Goal: Information Seeking & Learning: Learn about a topic

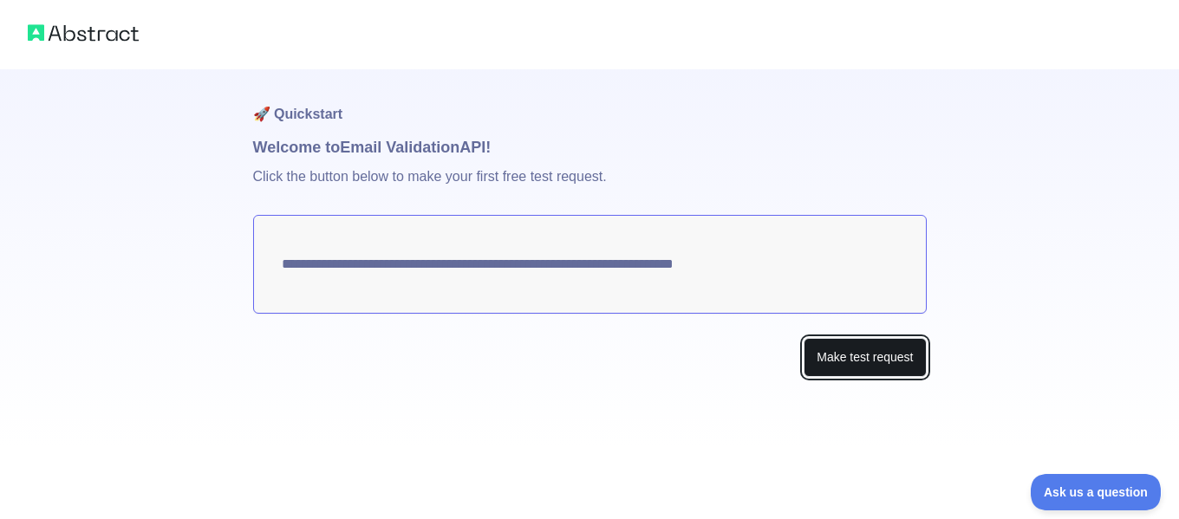
click at [855, 358] on button "Make test request" at bounding box center [864, 357] width 122 height 39
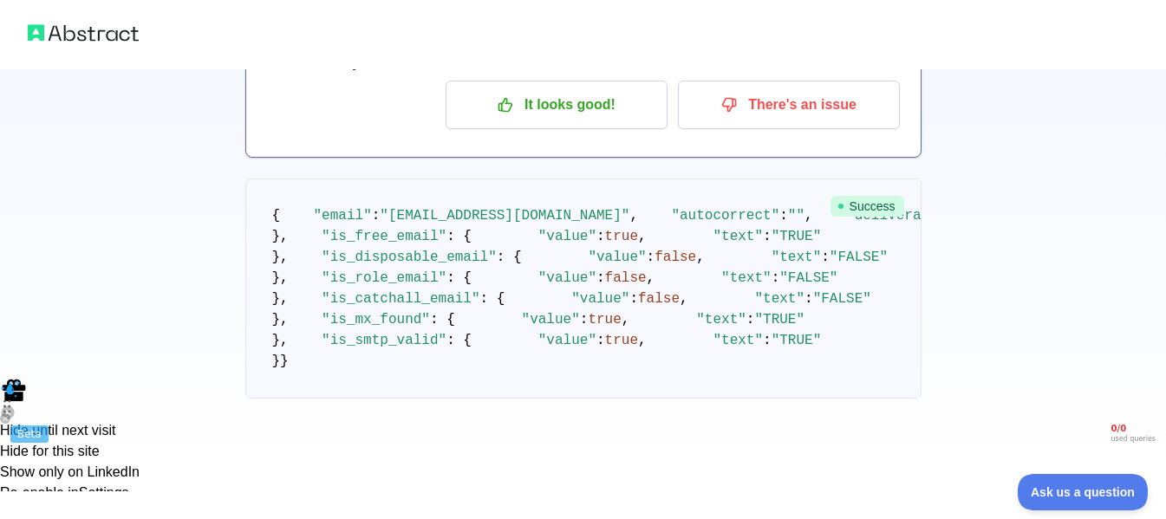
scroll to position [25, 0]
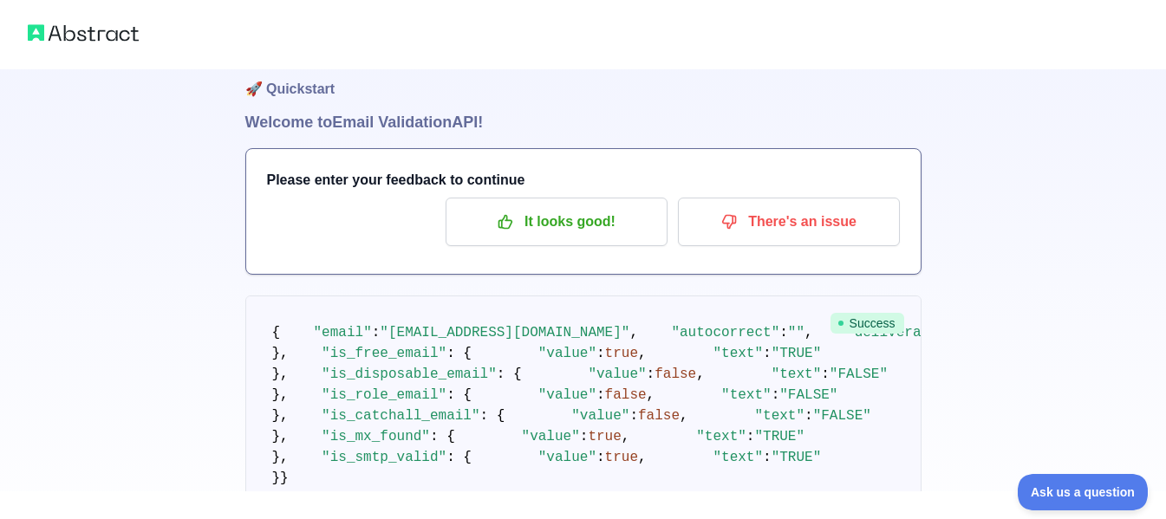
click at [64, 29] on img at bounding box center [83, 33] width 111 height 24
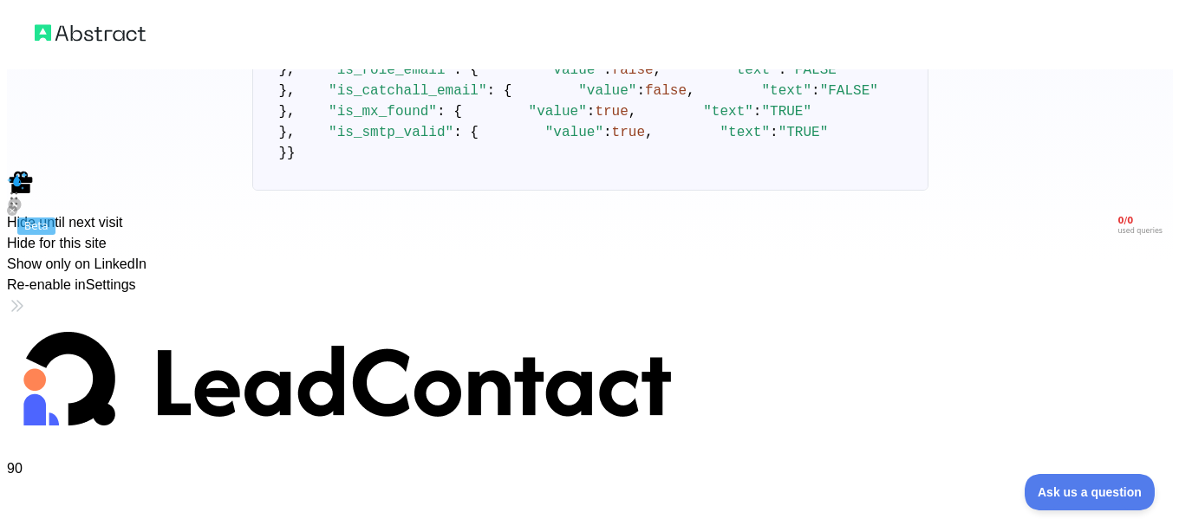
scroll to position [0, 0]
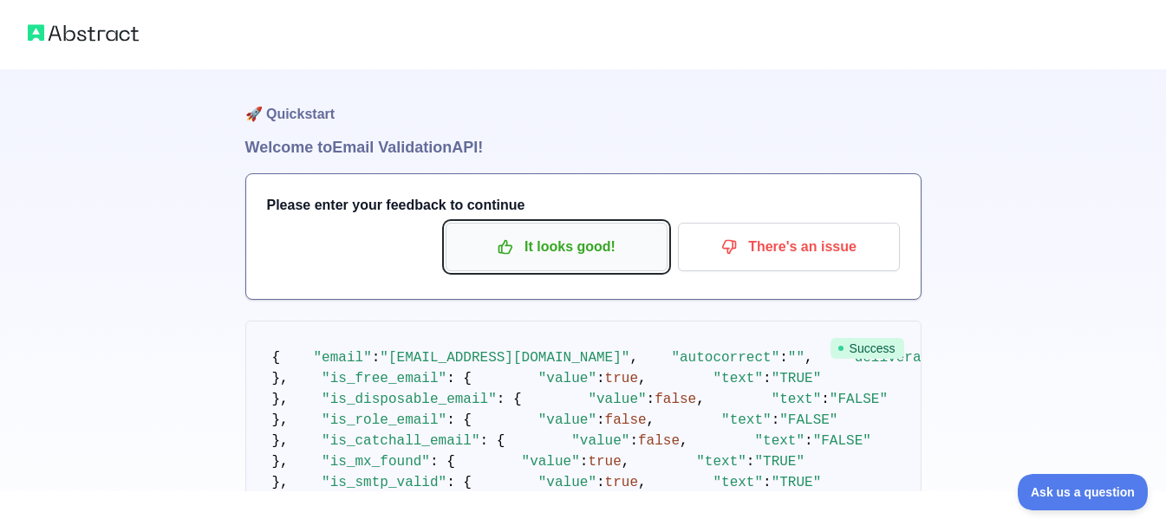
click at [497, 245] on icon "button" at bounding box center [505, 246] width 17 height 17
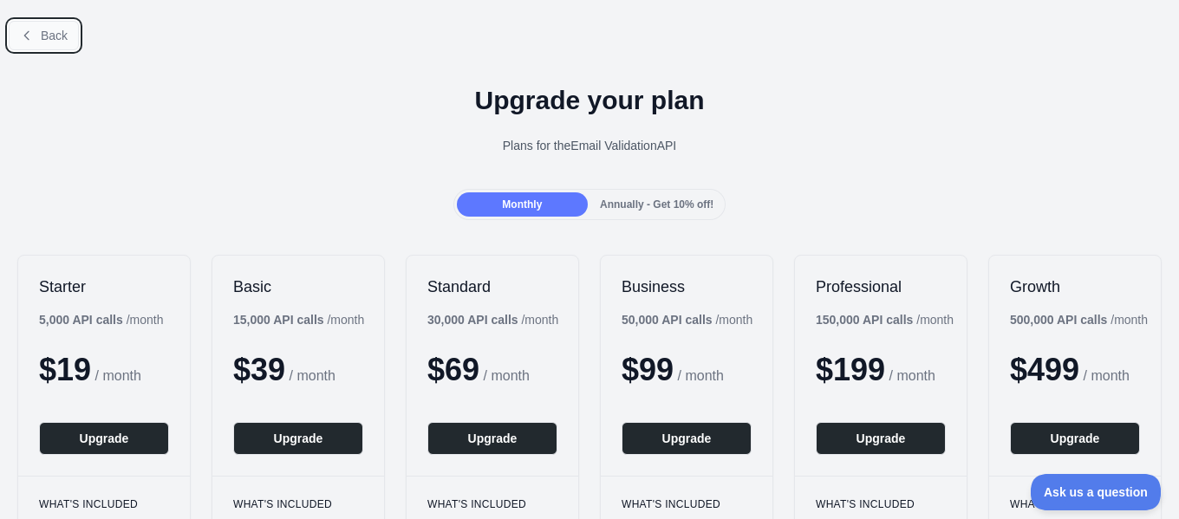
click at [56, 38] on span "Back" at bounding box center [54, 36] width 27 height 14
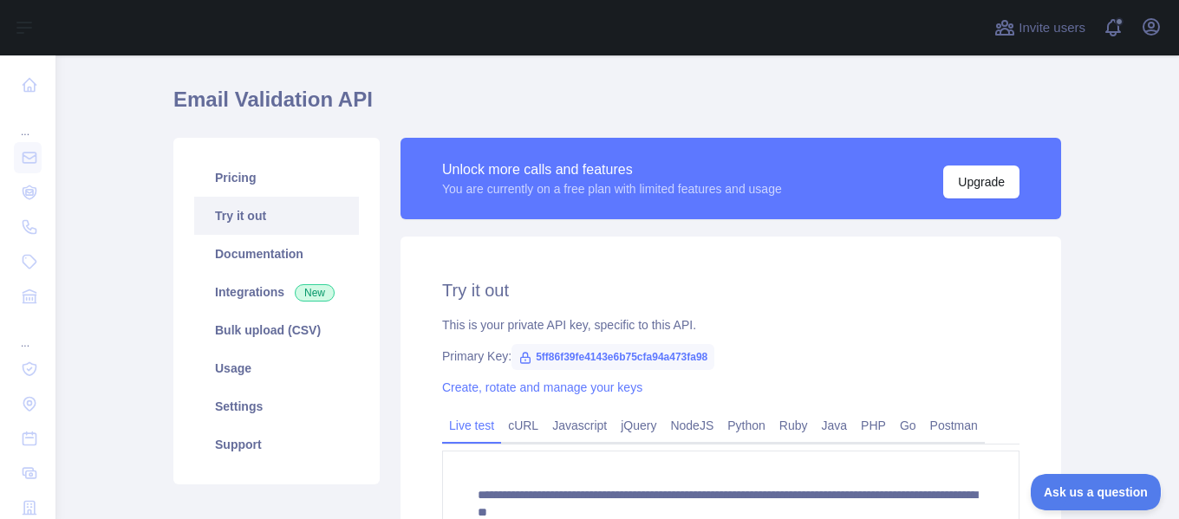
scroll to position [87, 0]
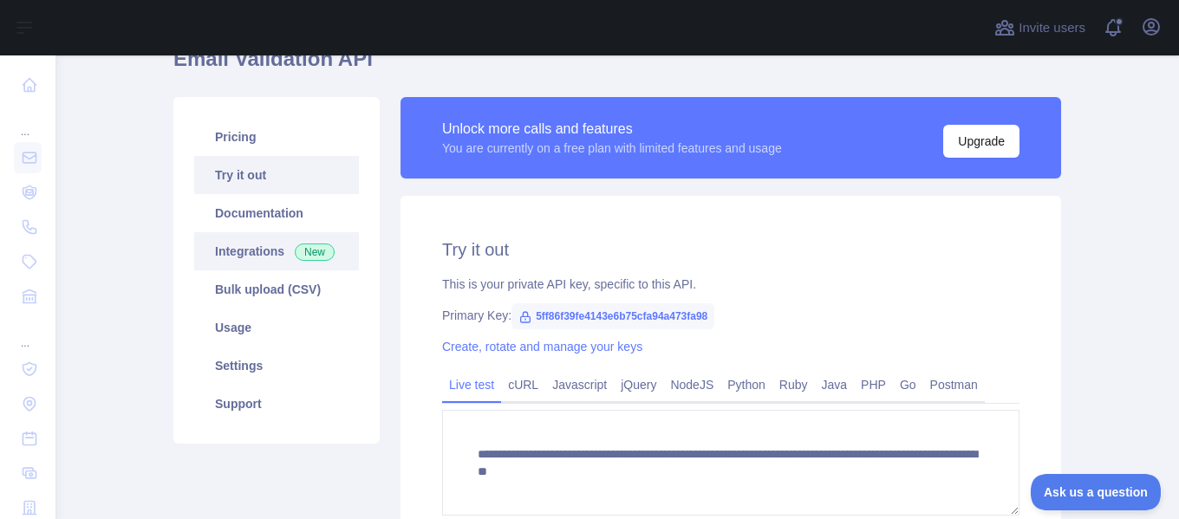
click at [253, 260] on link "Integrations New" at bounding box center [276, 251] width 165 height 38
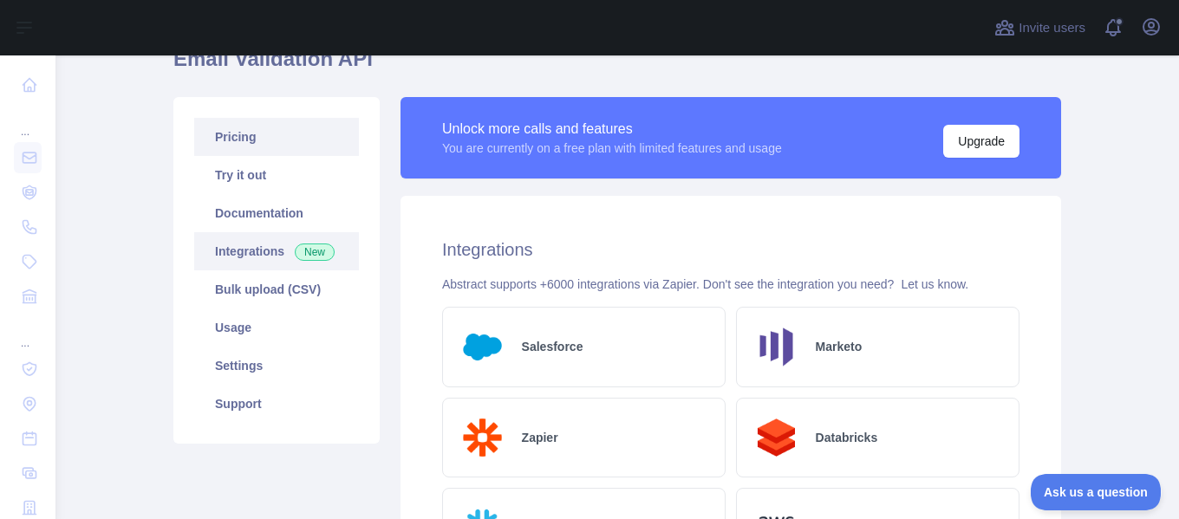
click at [254, 143] on link "Pricing" at bounding box center [276, 137] width 165 height 38
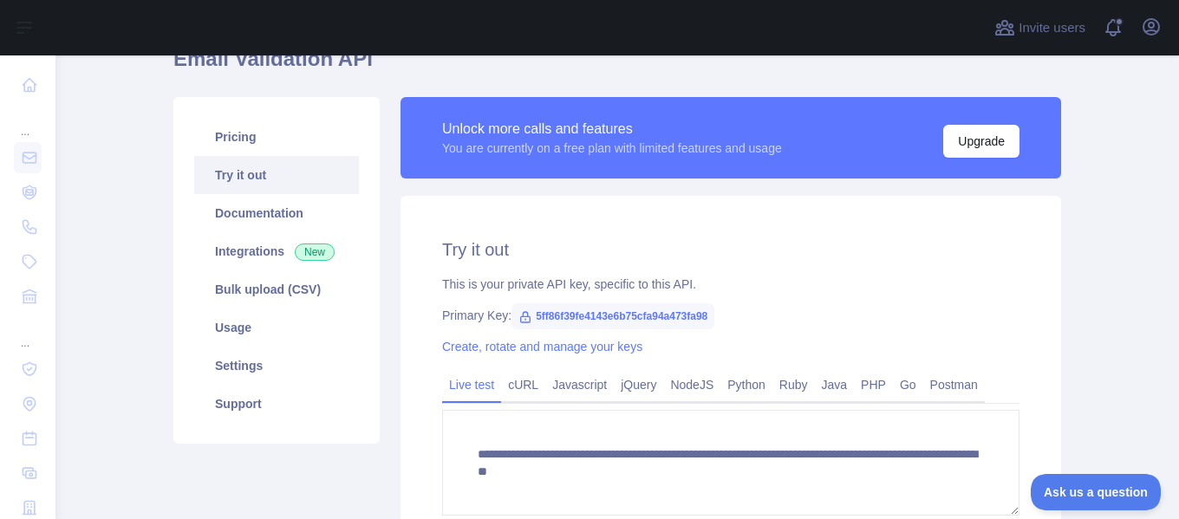
scroll to position [173, 0]
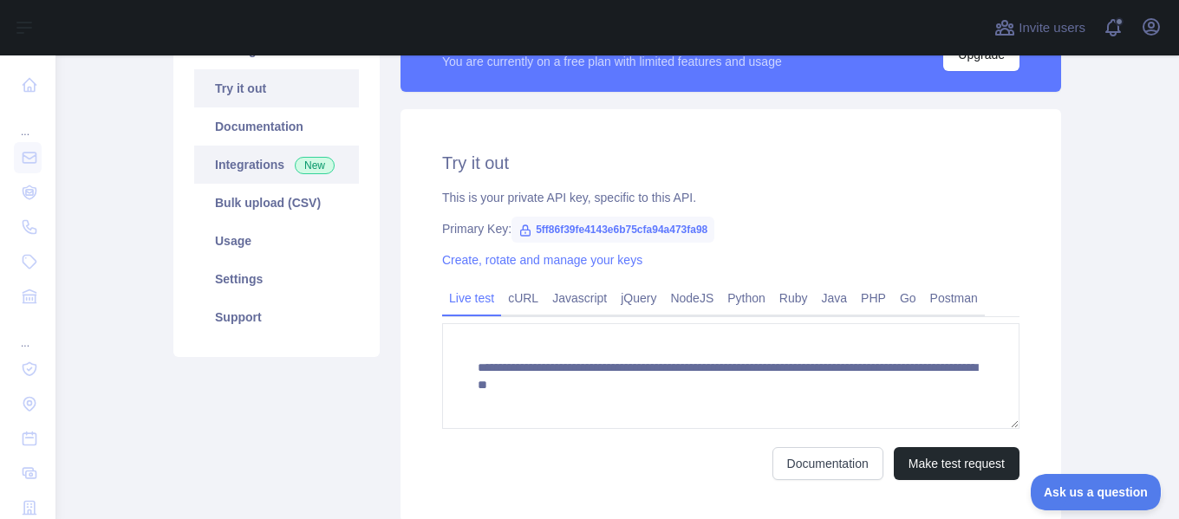
click at [257, 161] on link "Integrations New" at bounding box center [276, 165] width 165 height 38
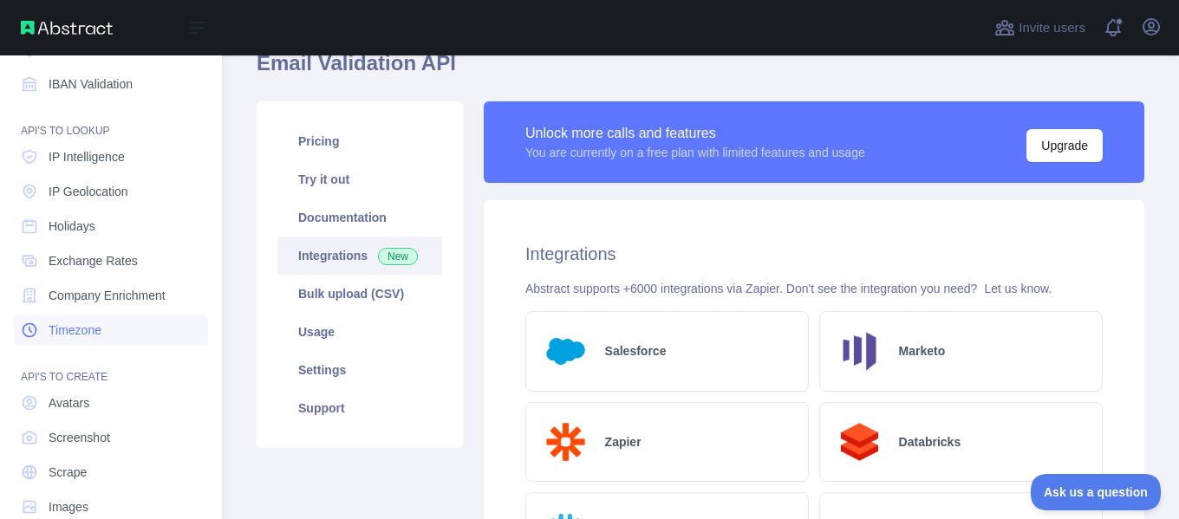
scroll to position [244, 0]
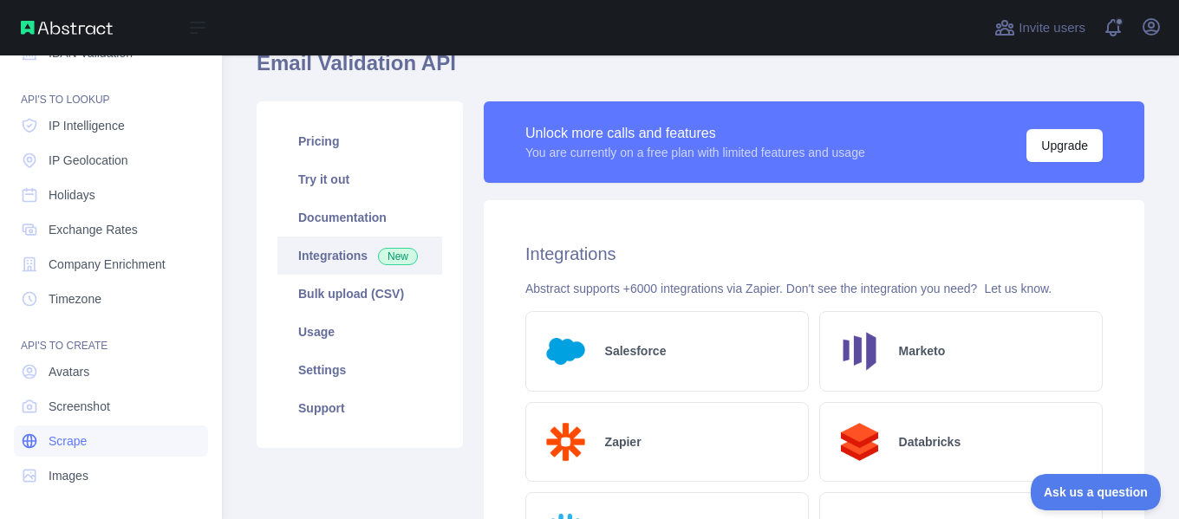
click at [108, 439] on link "Scrape" at bounding box center [111, 441] width 194 height 31
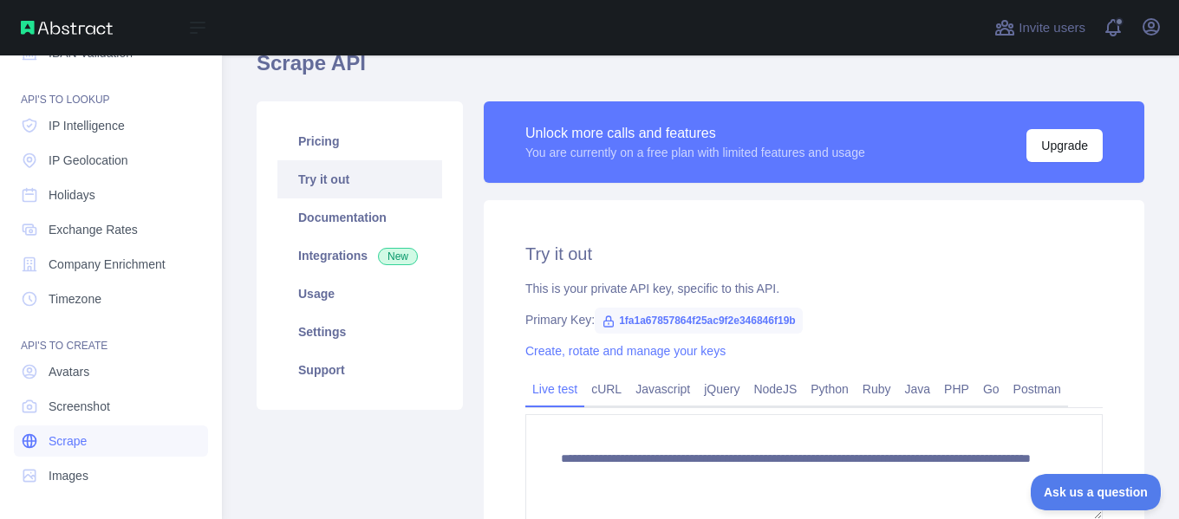
click at [55, 448] on span "Scrape" at bounding box center [68, 440] width 38 height 17
click at [55, 444] on span "Scrape" at bounding box center [68, 440] width 38 height 17
click at [78, 374] on span "Avatars" at bounding box center [69, 371] width 41 height 17
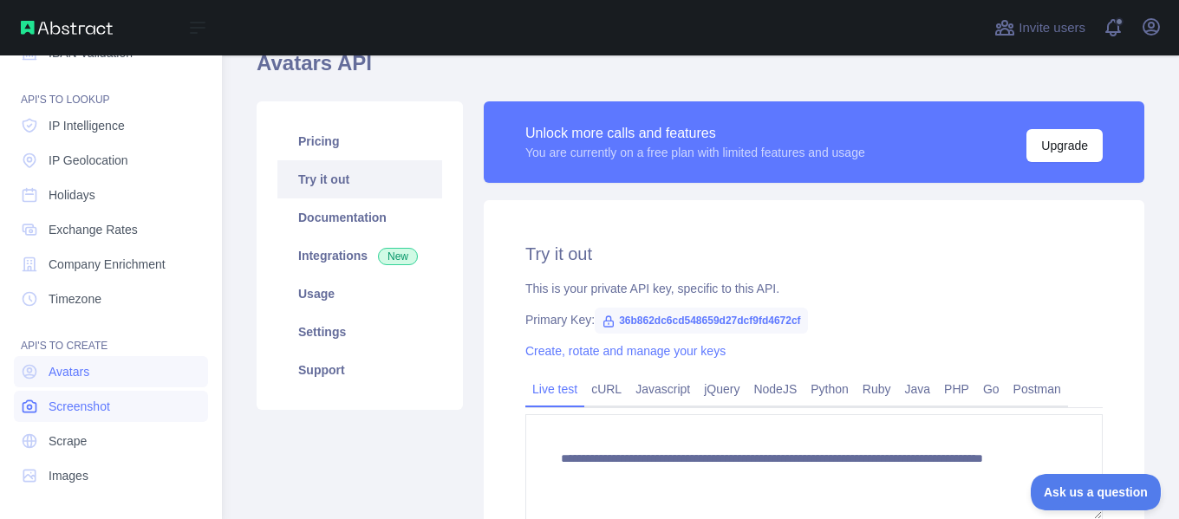
click at [77, 408] on span "Screenshot" at bounding box center [80, 406] width 62 height 17
click at [68, 462] on link "Images" at bounding box center [111, 475] width 194 height 31
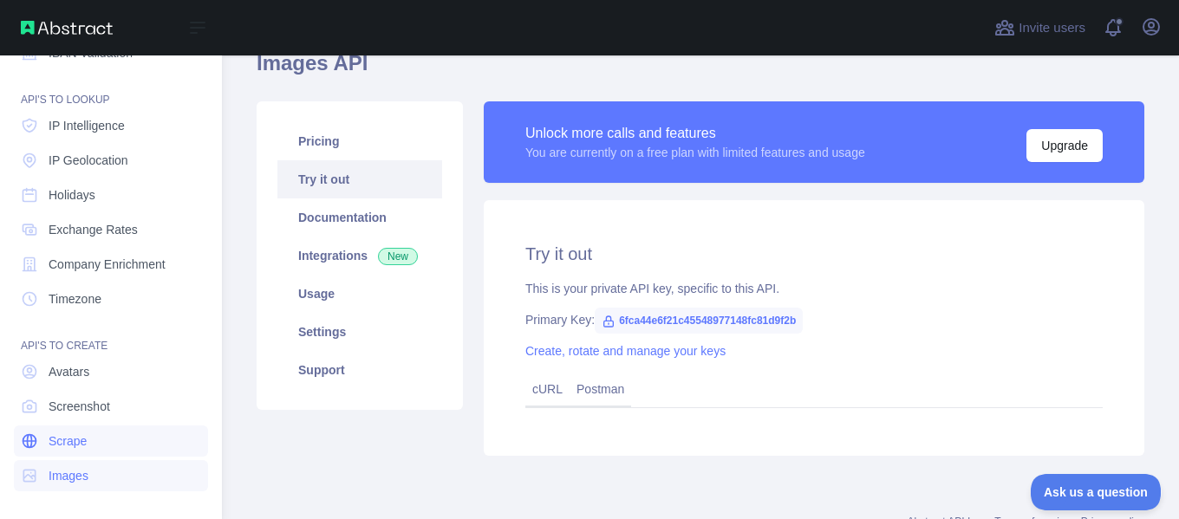
click at [67, 442] on span "Scrape" at bounding box center [68, 440] width 38 height 17
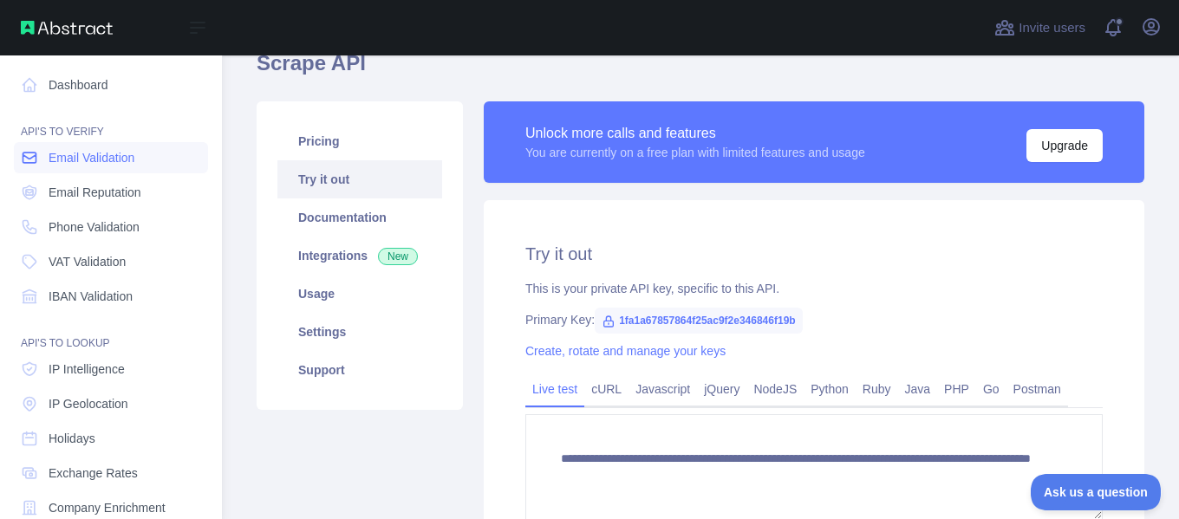
click at [68, 159] on span "Email Validation" at bounding box center [92, 157] width 86 height 17
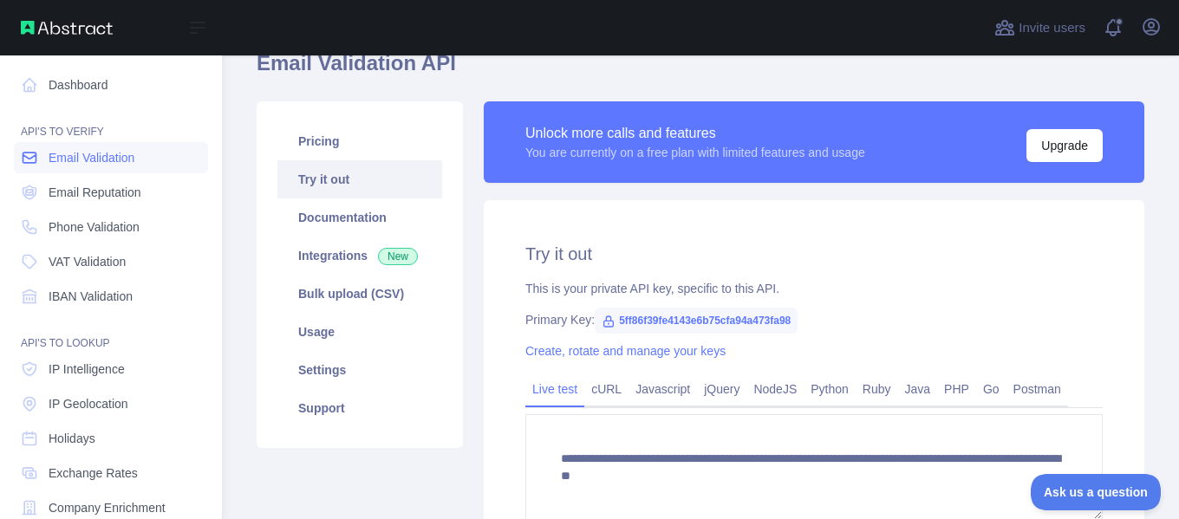
click at [68, 162] on span "Email Validation" at bounding box center [92, 157] width 86 height 17
click at [60, 80] on link "Dashboard" at bounding box center [111, 84] width 194 height 31
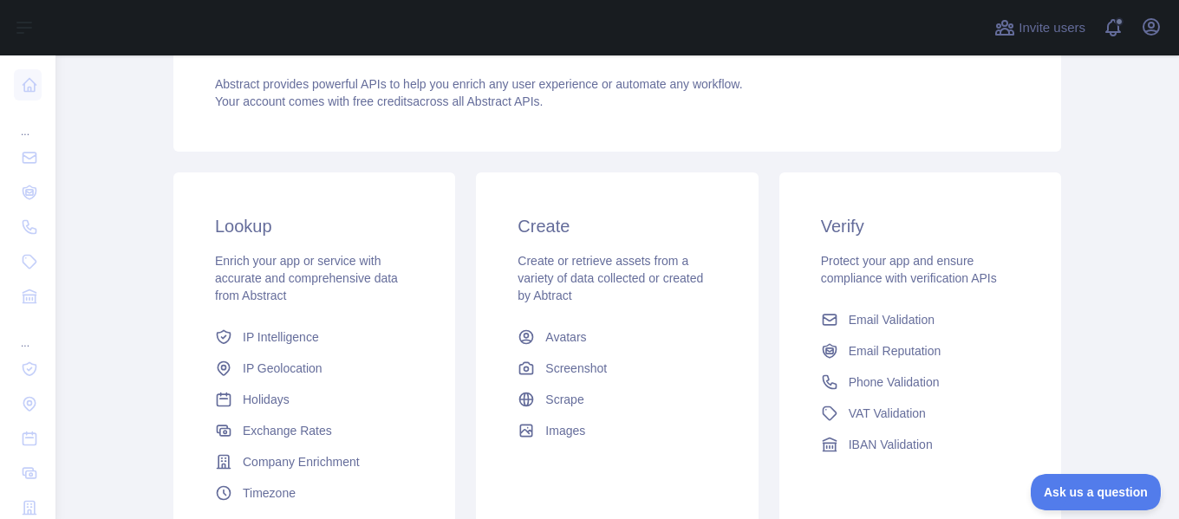
scroll to position [256, 0]
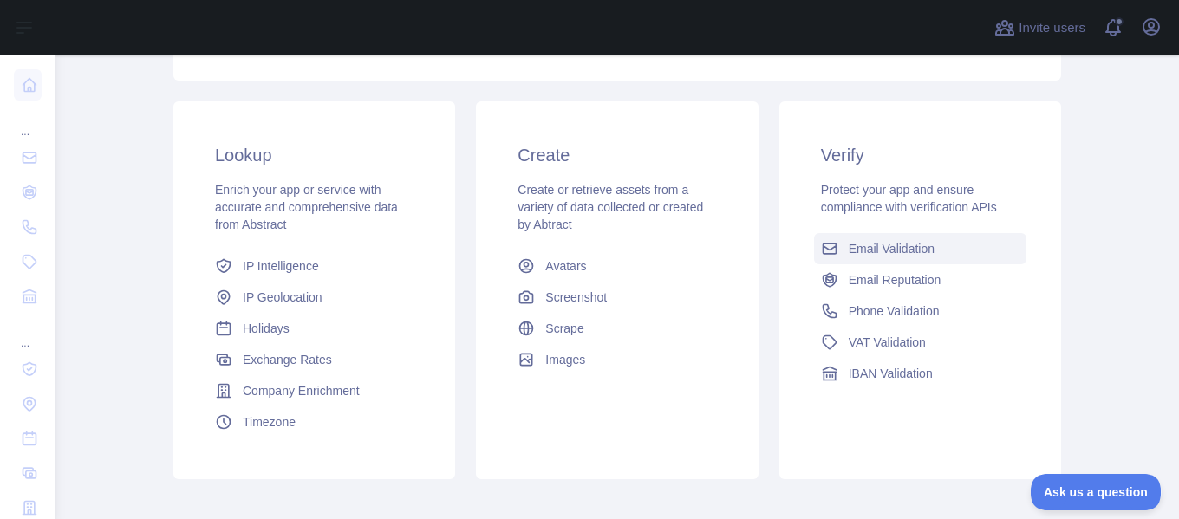
click at [920, 249] on span "Email Validation" at bounding box center [892, 248] width 86 height 17
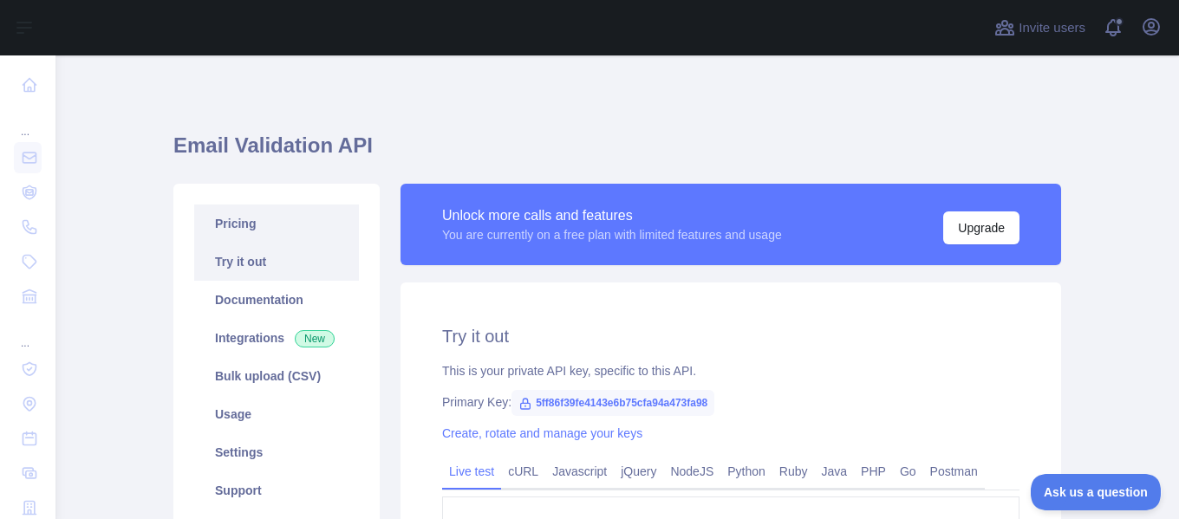
click at [251, 238] on link "Pricing" at bounding box center [276, 224] width 165 height 38
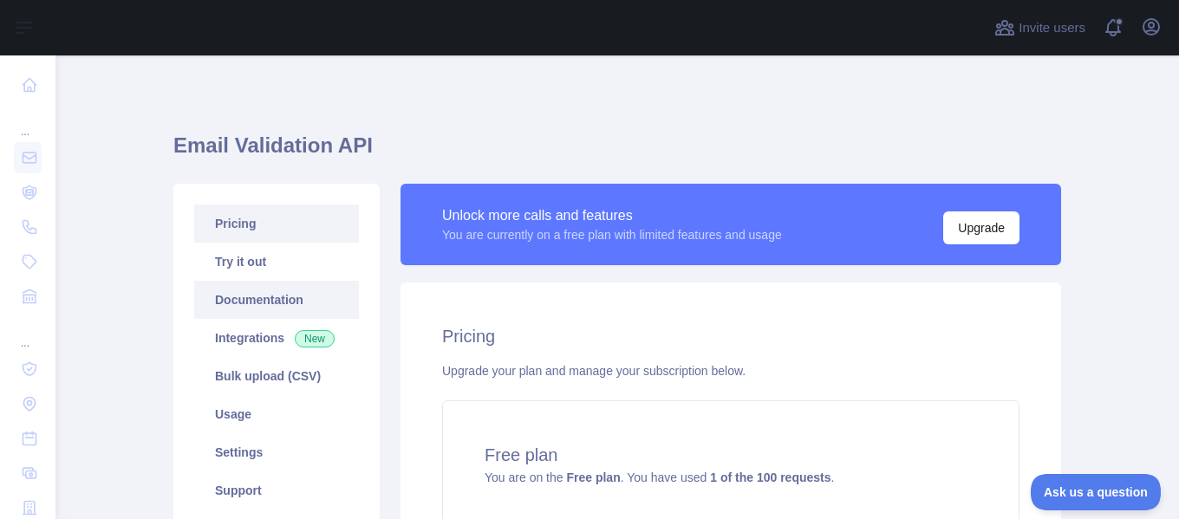
click at [276, 296] on link "Documentation" at bounding box center [276, 300] width 165 height 38
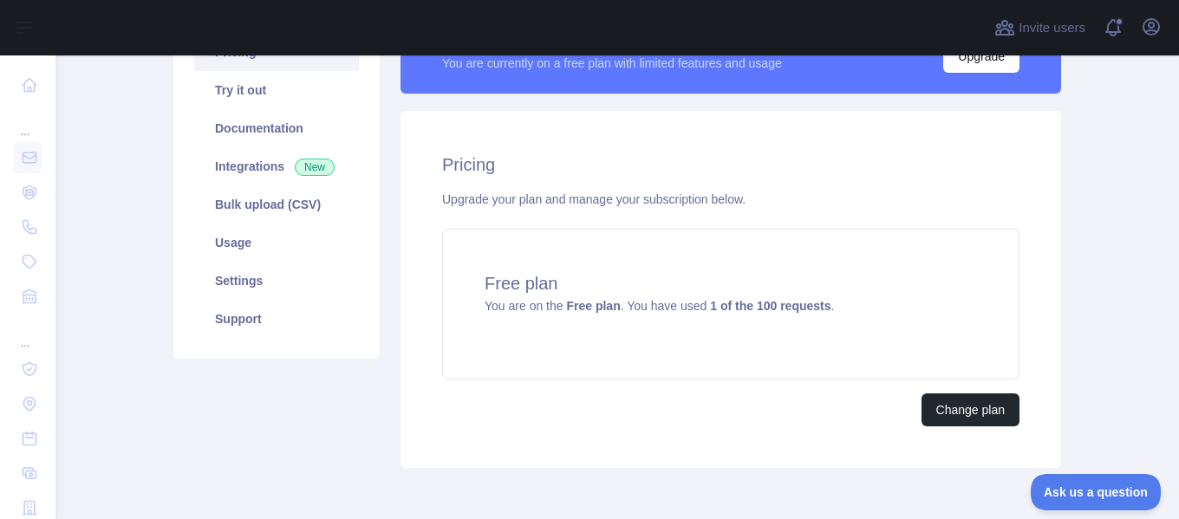
scroll to position [173, 0]
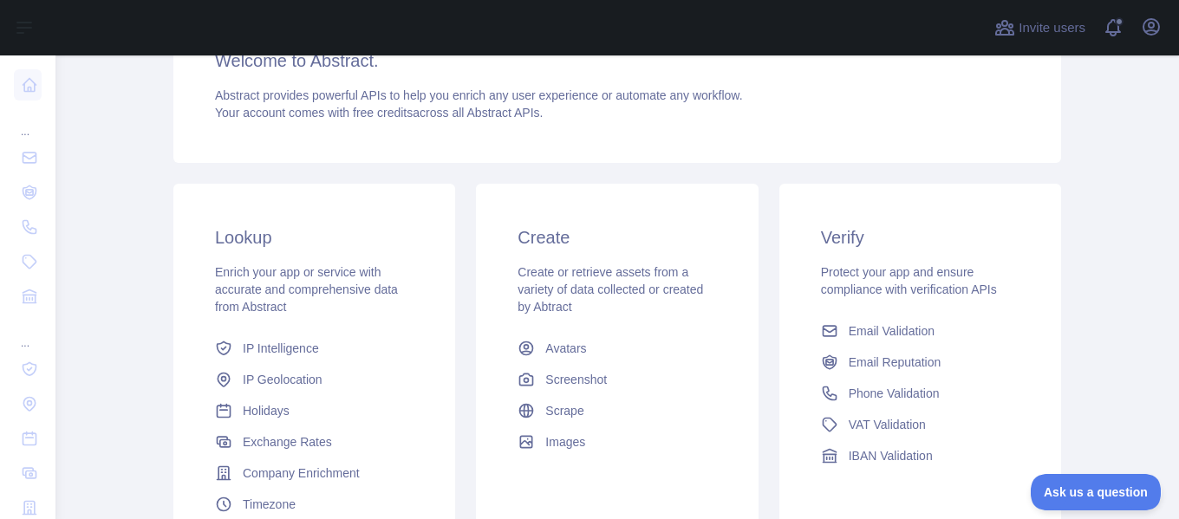
scroll to position [173, 0]
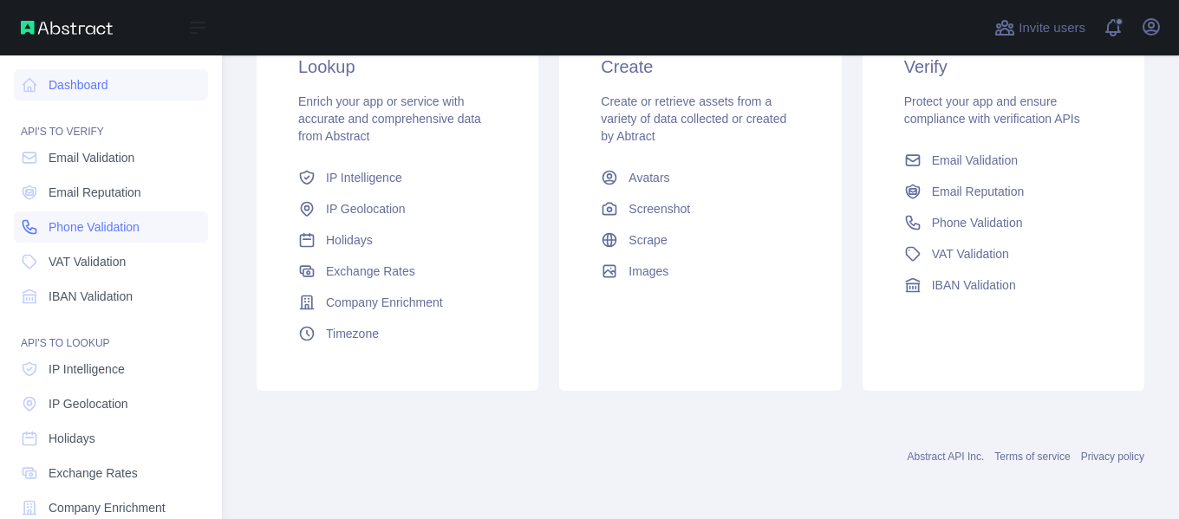
click at [78, 232] on span "Phone Validation" at bounding box center [94, 226] width 91 height 17
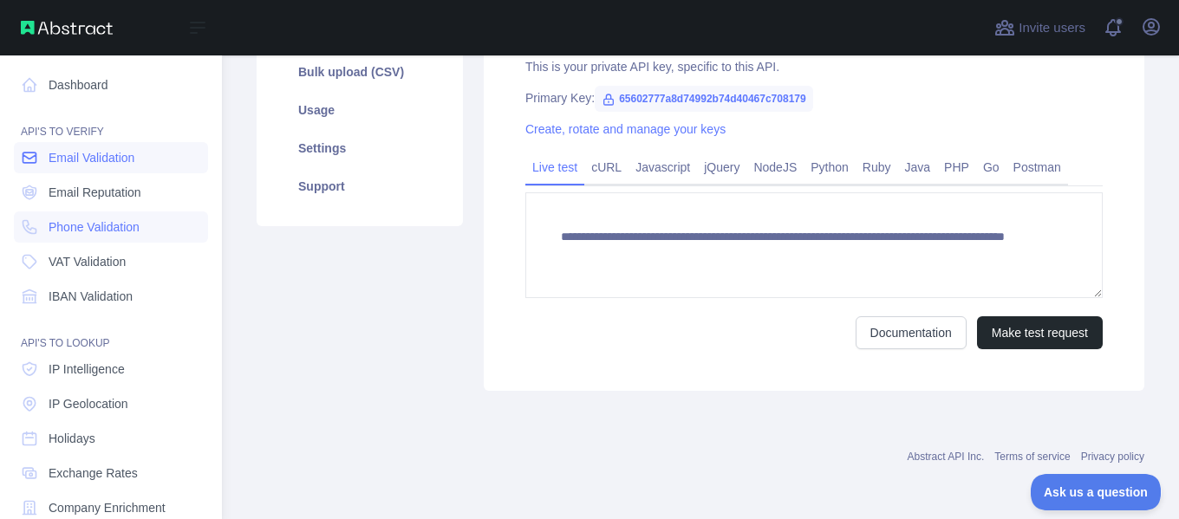
click at [71, 168] on link "Email Validation" at bounding box center [111, 157] width 194 height 31
click at [71, 157] on span "Email Validation" at bounding box center [92, 157] width 86 height 17
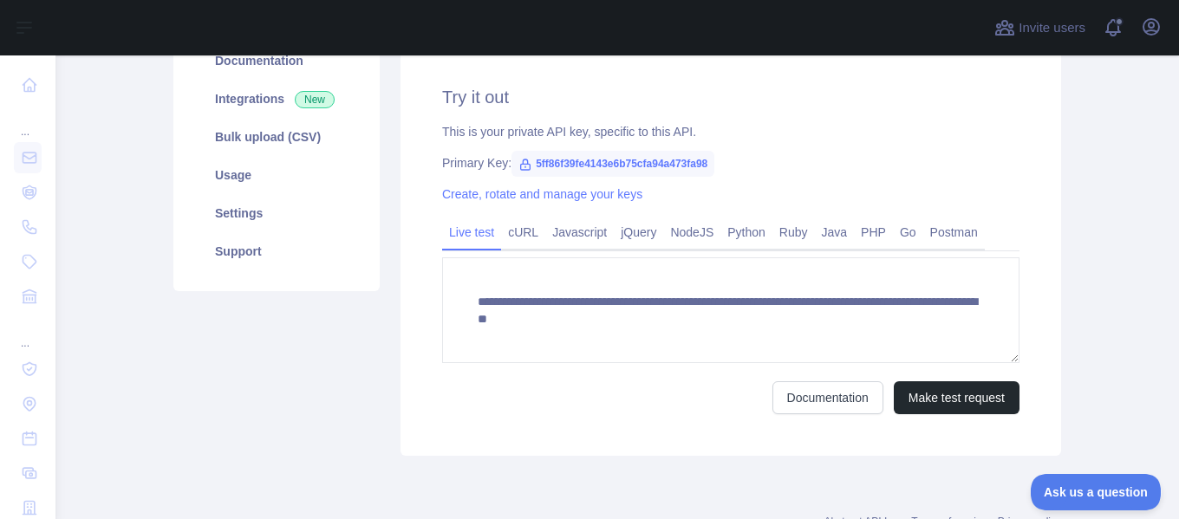
scroll to position [131, 0]
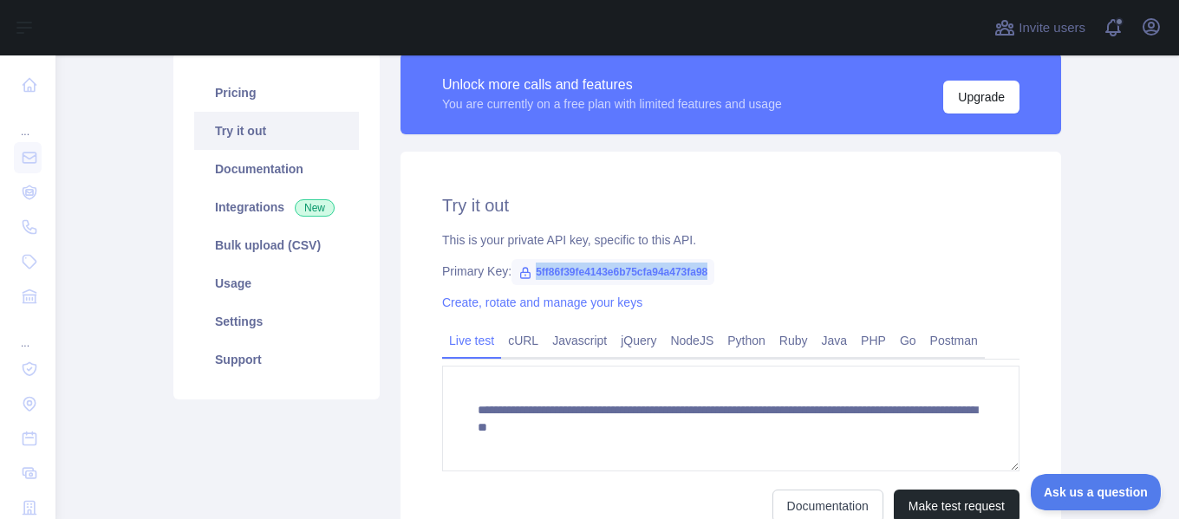
drag, startPoint x: 688, startPoint y: 275, endPoint x: 524, endPoint y: 263, distance: 164.3
click at [524, 263] on span "5ff86f39fe4143e6b75cfa94a473fa98" at bounding box center [612, 272] width 203 height 26
click at [518, 275] on icon at bounding box center [525, 273] width 14 height 14
drag, startPoint x: 588, startPoint y: 279, endPoint x: 705, endPoint y: 277, distance: 117.0
click at [705, 277] on span "5ff86f39fe4143e6b75cfa94a473fa98" at bounding box center [612, 272] width 203 height 26
